Goal: Book appointment/travel/reservation

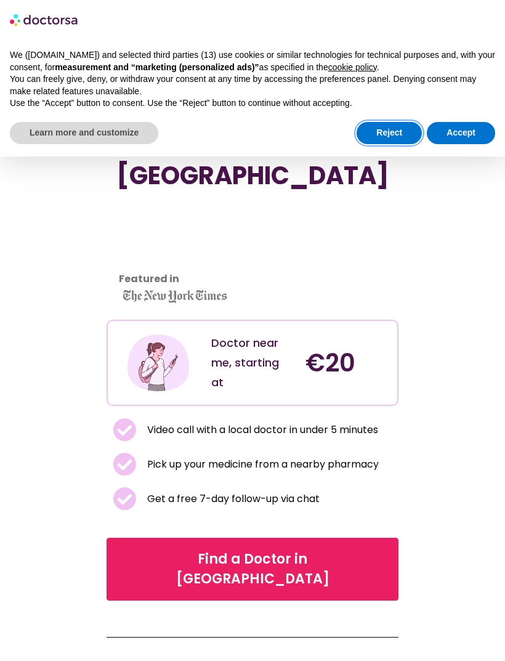
click at [382, 136] on button "Reject" at bounding box center [389, 133] width 65 height 22
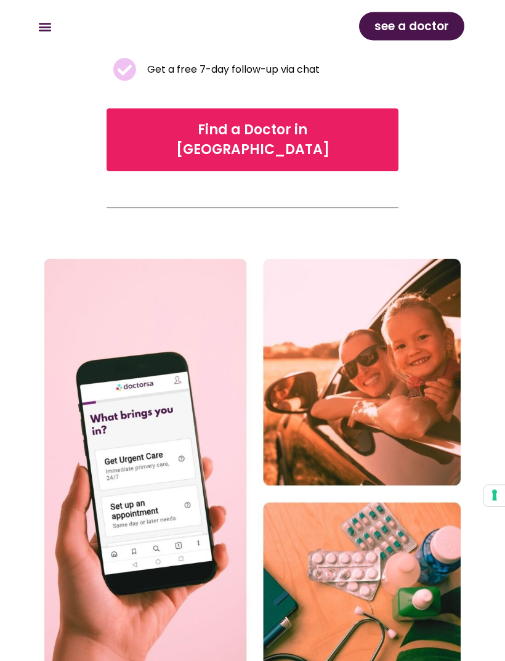
scroll to position [430, 0]
click at [302, 120] on span "Find a Doctor in Bologna" at bounding box center [253, 139] width 260 height 39
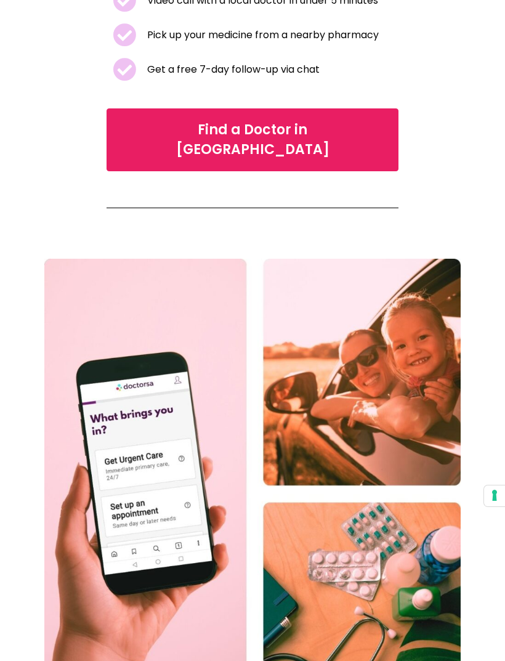
scroll to position [470, 0]
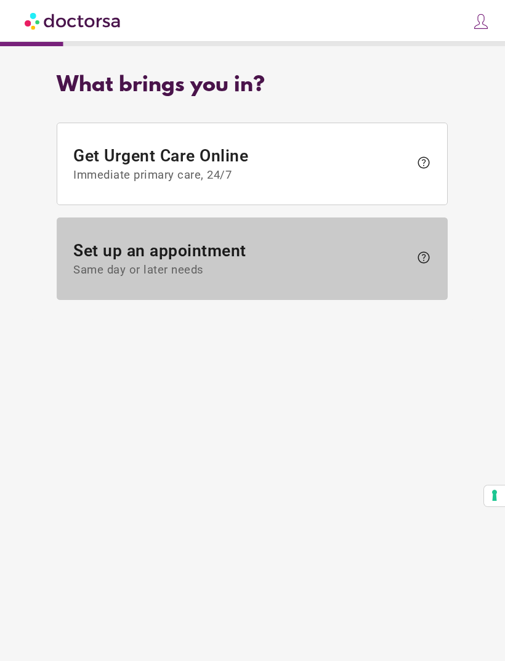
click at [424, 258] on span "help" at bounding box center [424, 257] width 15 height 15
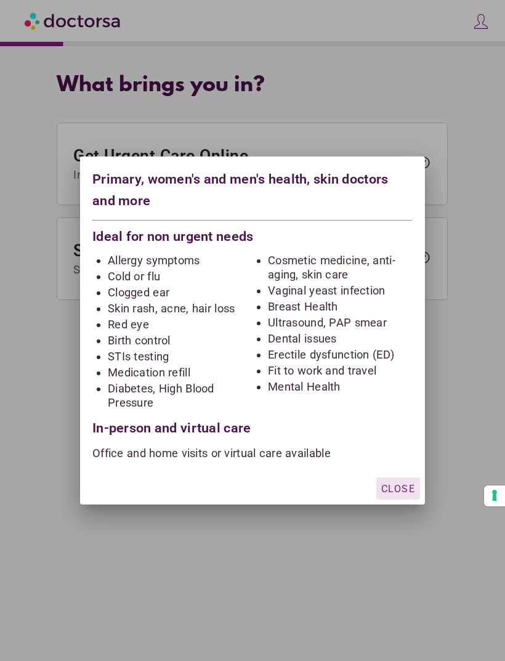
click at [380, 320] on li "Ultrasound, PAP smear" at bounding box center [340, 323] width 145 height 14
click at [358, 321] on li "Ultrasound, PAP smear" at bounding box center [340, 323] width 145 height 14
click at [296, 326] on li "Ultrasound, PAP smear" at bounding box center [340, 323] width 145 height 14
click at [288, 321] on li "Ultrasound, PAP smear" at bounding box center [340, 323] width 145 height 14
click at [285, 322] on li "Ultrasound, PAP smear" at bounding box center [340, 323] width 145 height 14
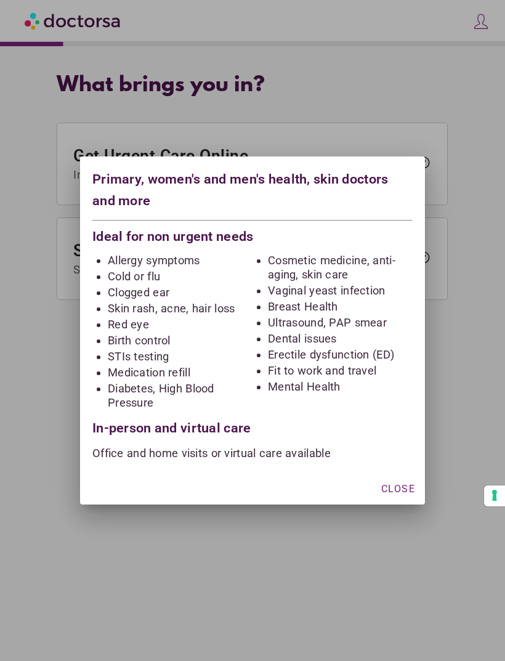
click at [477, 295] on div at bounding box center [252, 330] width 505 height 661
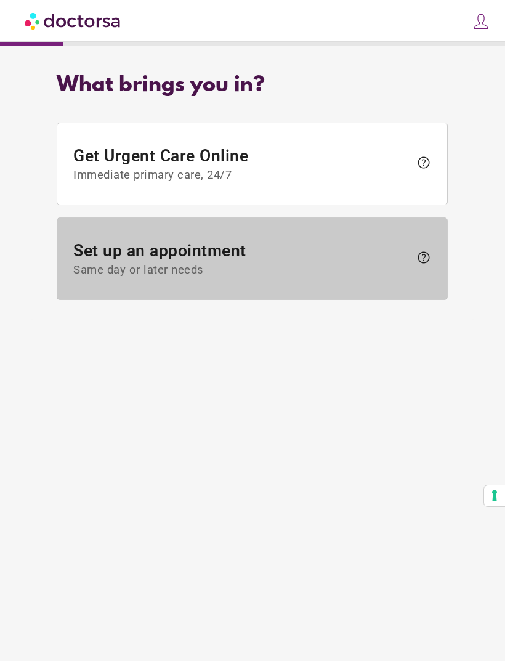
click at [178, 256] on span "Set up an appointment Same day or later needs" at bounding box center [242, 260] width 337 height 36
